Goal: Information Seeking & Learning: Learn about a topic

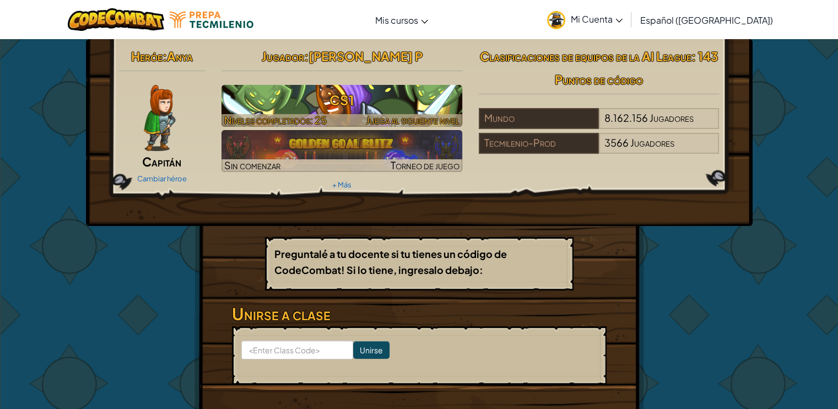
click at [333, 101] on h3 "CS1" at bounding box center [341, 100] width 241 height 25
select select "es-419"
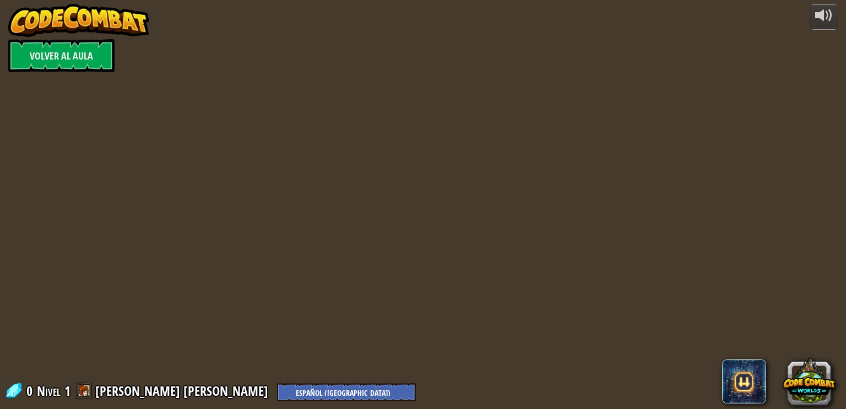
select select "es-419"
